Goal: Task Accomplishment & Management: Use online tool/utility

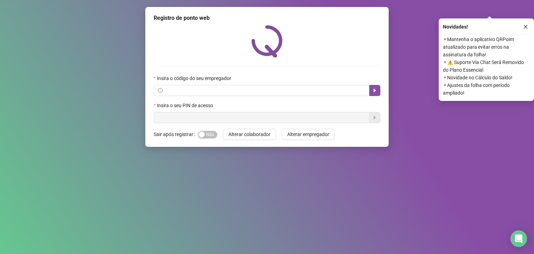
drag, startPoint x: 527, startPoint y: 28, endPoint x: 519, endPoint y: 33, distance: 9.5
click at [527, 28] on icon "close" at bounding box center [525, 26] width 5 height 5
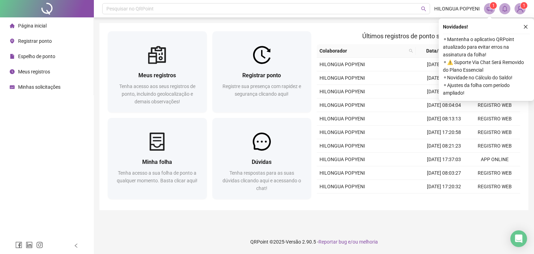
click at [37, 41] on span "Registrar ponto" at bounding box center [35, 41] width 34 height 6
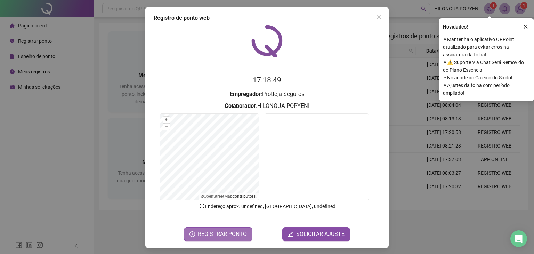
click at [219, 231] on span "REGISTRAR PONTO" at bounding box center [222, 234] width 49 height 8
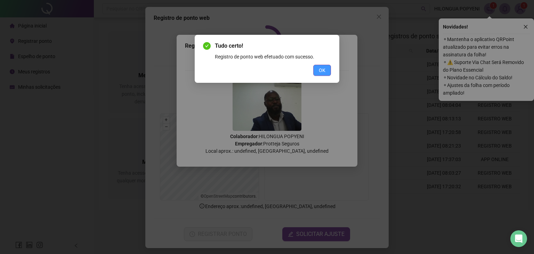
click at [321, 67] on span "OK" at bounding box center [322, 70] width 7 height 8
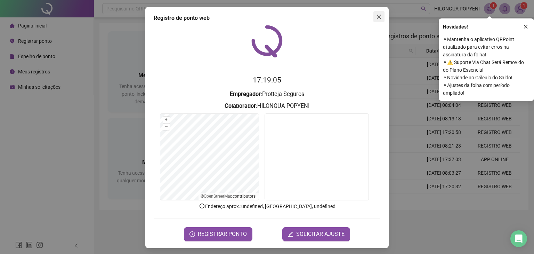
click at [377, 19] on icon "close" at bounding box center [379, 17] width 6 height 6
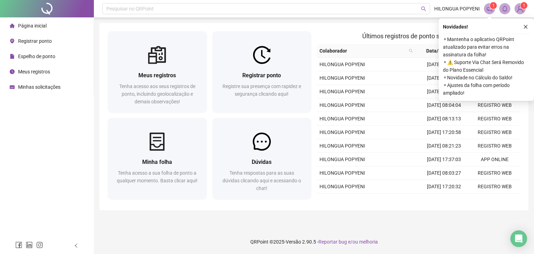
click at [36, 7] on div at bounding box center [47, 8] width 94 height 17
